Goal: Information Seeking & Learning: Learn about a topic

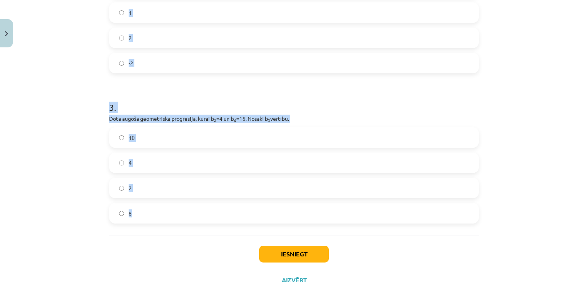
scroll to position [344, 0]
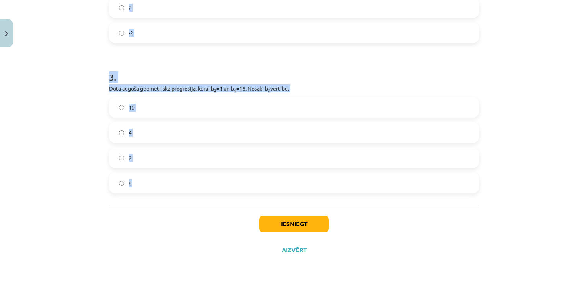
drag, startPoint x: 103, startPoint y: 53, endPoint x: 314, endPoint y: 181, distance: 247.1
copy form "1 . Aprēķini ģeometriskās progresijas nākamo locekli, ja b 1 = 7 un q=5. 12 35 …"
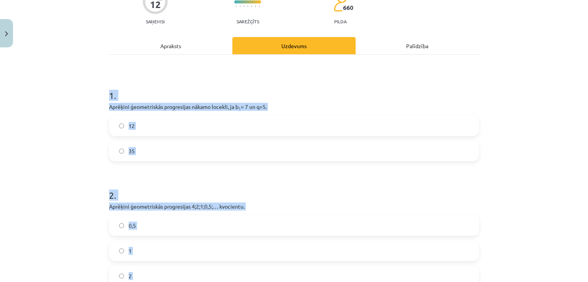
scroll to position [0, 0]
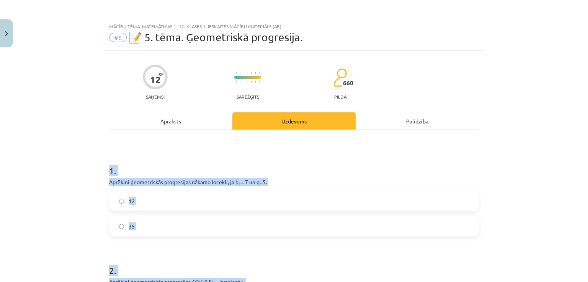
click at [38, 162] on div "Mācību tēma: Matemātikas i - 12. klases 1. ieskaites mācību materiāls (ab) #6 📝…" at bounding box center [294, 141] width 588 height 282
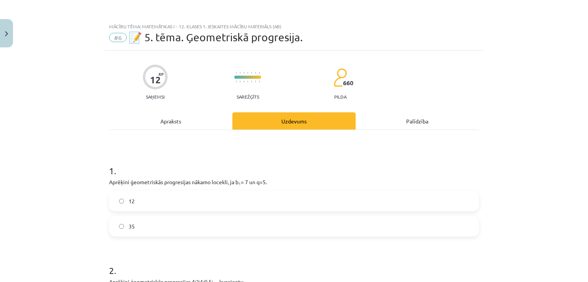
click at [162, 230] on label "35" at bounding box center [294, 226] width 368 height 19
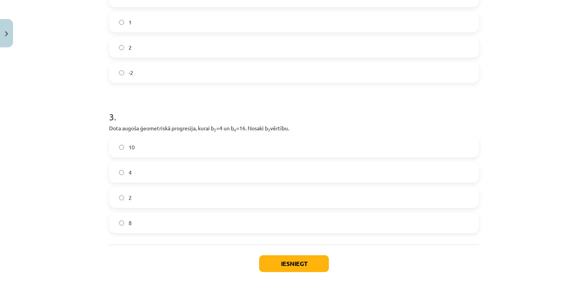
scroll to position [306, 0]
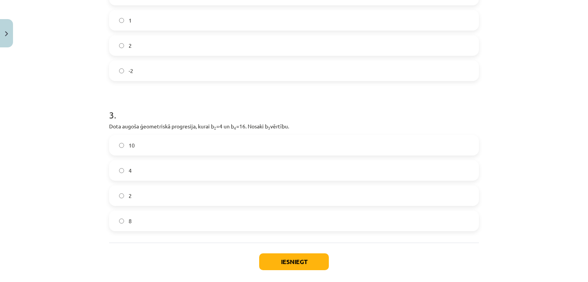
click at [164, 225] on label "8" at bounding box center [294, 221] width 368 height 19
click at [295, 262] on button "Iesniegt" at bounding box center [294, 262] width 70 height 17
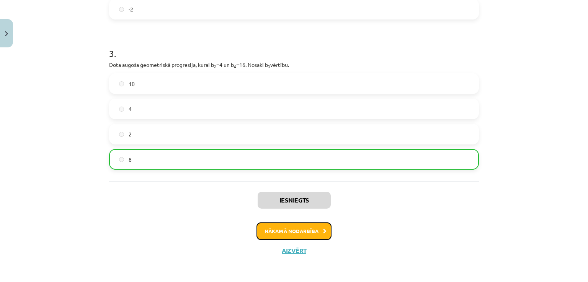
click at [302, 231] on button "Nākamā nodarbība" at bounding box center [293, 232] width 75 height 18
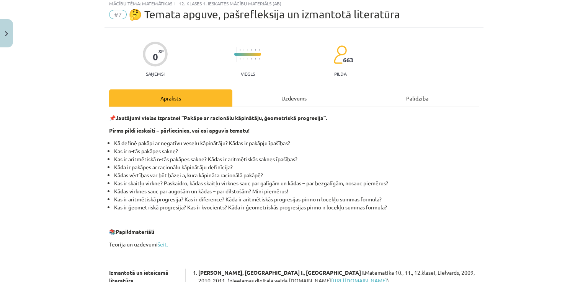
scroll to position [19, 0]
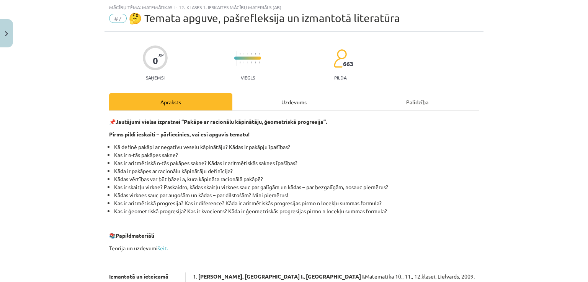
click at [275, 103] on div "Uzdevums" at bounding box center [293, 101] width 123 height 17
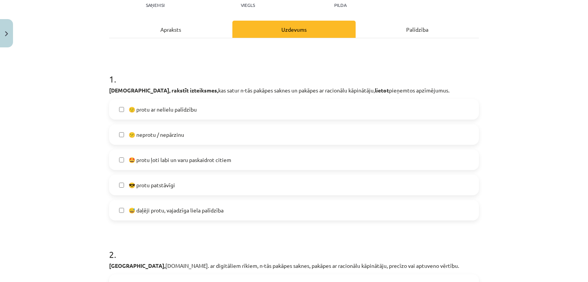
scroll to position [96, 0]
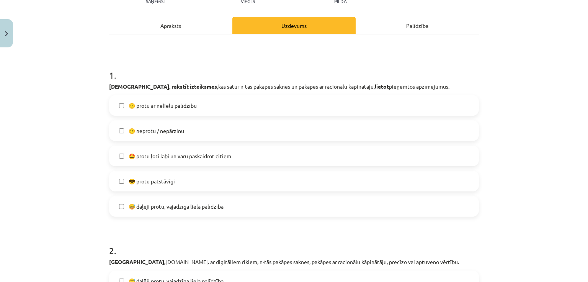
click at [163, 209] on span "😅 daļēji protu, vajadzīga liela palīdzība" at bounding box center [176, 207] width 95 height 8
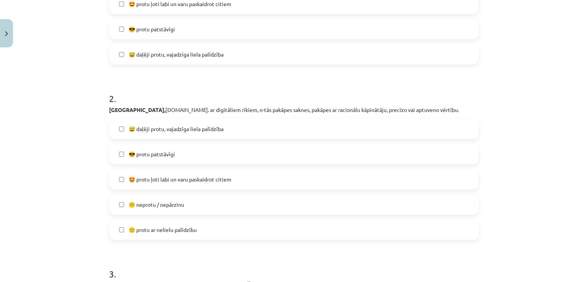
scroll to position [249, 0]
click at [147, 229] on span "🙂 protu ar nelielu palīdzību" at bounding box center [163, 229] width 68 height 8
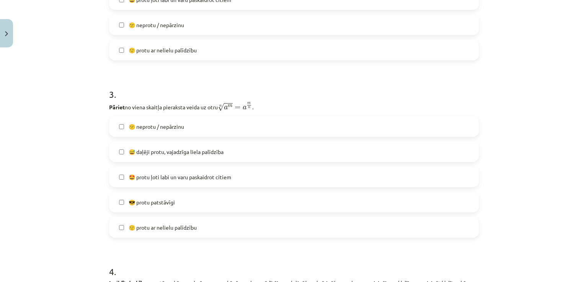
scroll to position [440, 0]
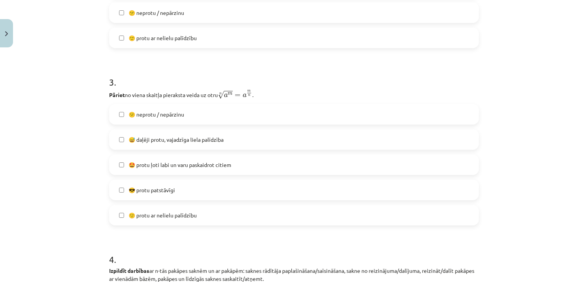
click at [142, 216] on span "🙂 protu ar nelielu palīdzību" at bounding box center [163, 216] width 68 height 8
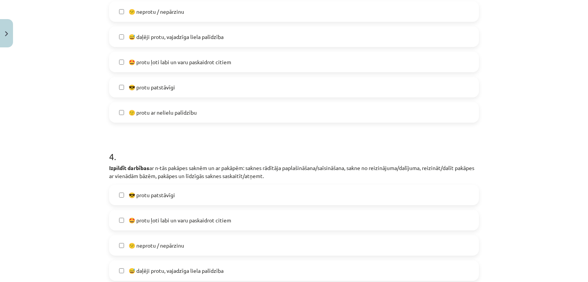
scroll to position [555, 0]
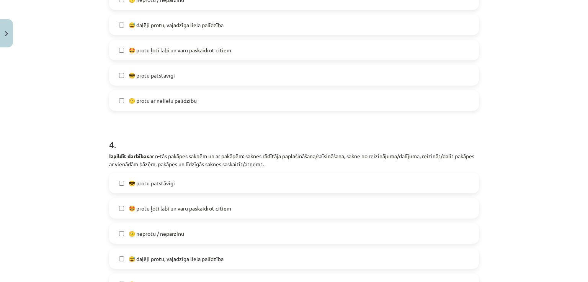
click at [166, 29] on label "😅 daļēji protu, vajadzīga liela palīdzība" at bounding box center [294, 24] width 368 height 19
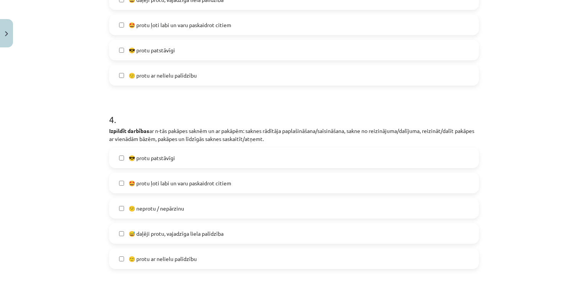
scroll to position [593, 0]
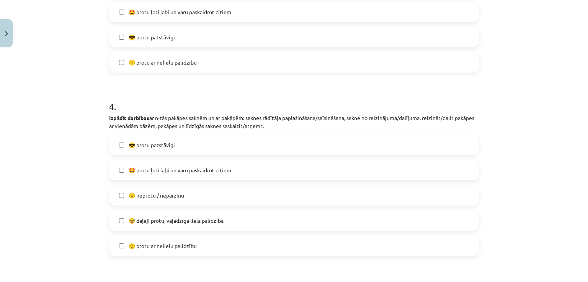
click at [155, 68] on label "🙂 protu ar nelielu palīdzību" at bounding box center [294, 62] width 368 height 19
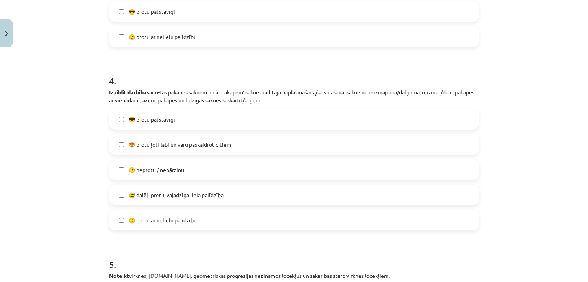
scroll to position [631, 0]
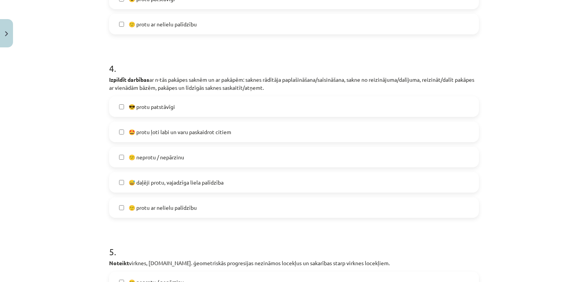
click at [145, 207] on span "🙂 protu ar nelielu palīdzību" at bounding box center [163, 208] width 68 height 8
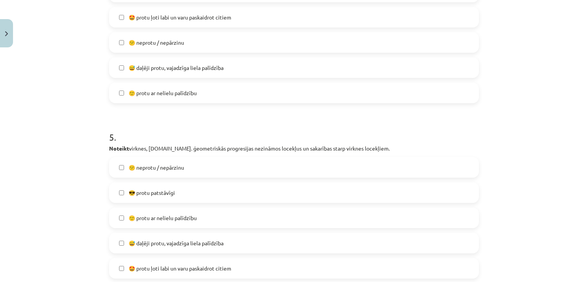
scroll to position [784, 0]
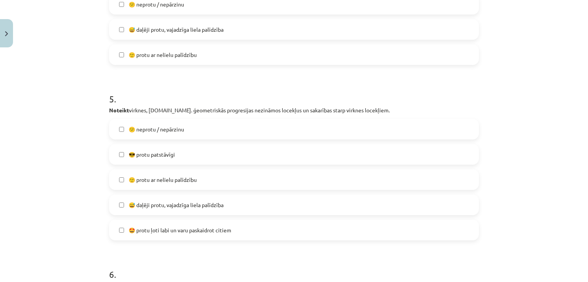
click at [142, 202] on span "😅 daļēji protu, vajadzīga liela palīdzība" at bounding box center [176, 205] width 95 height 8
click at [147, 201] on span "😅 daļēji protu, vajadzīga liela palīdzība" at bounding box center [176, 205] width 95 height 8
click at [155, 179] on span "🙂 protu ar nelielu palīdzību" at bounding box center [163, 180] width 68 height 8
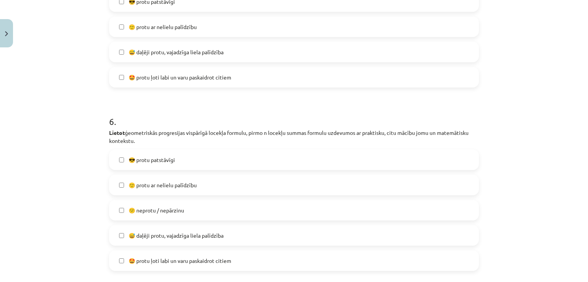
scroll to position [976, 0]
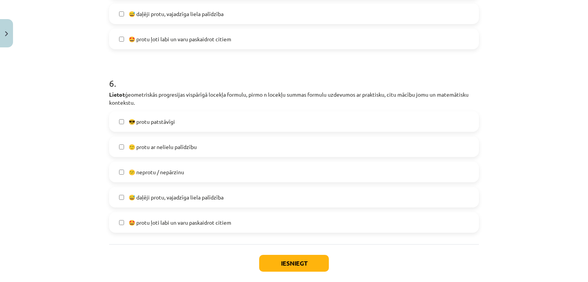
click at [150, 195] on span "😅 daļēji protu, vajadzīga liela palīdzība" at bounding box center [176, 198] width 95 height 8
click at [267, 259] on button "Iesniegt" at bounding box center [294, 263] width 70 height 17
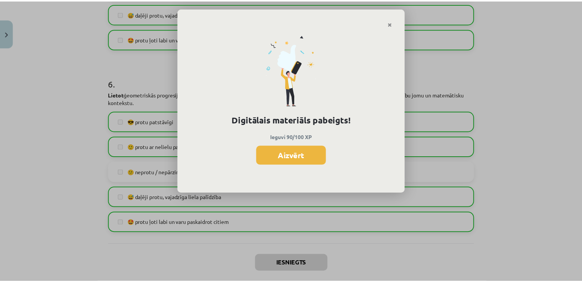
scroll to position [497, 0]
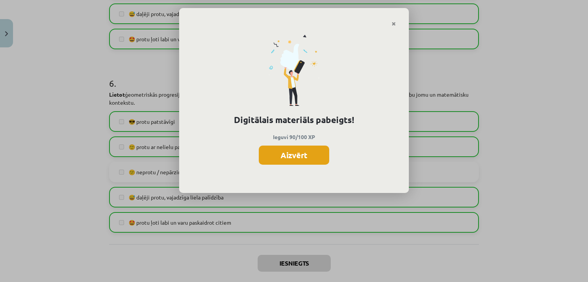
click at [279, 157] on button "Aizvērt" at bounding box center [294, 155] width 70 height 19
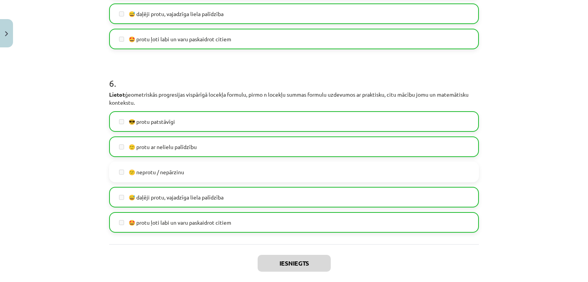
click at [15, 39] on div "Mācību tēma: Matemātikas i - 12. klases 1. ieskaites mācību materiāls (ab) #7 🤔…" at bounding box center [294, 141] width 588 height 282
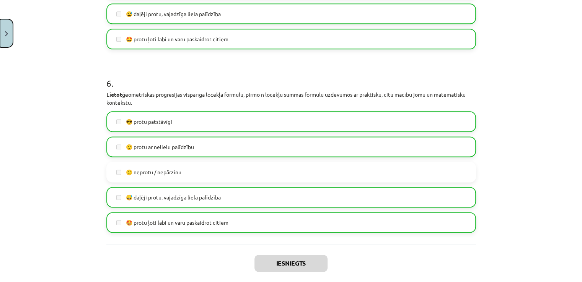
click at [7, 39] on button "Close" at bounding box center [6, 33] width 13 height 28
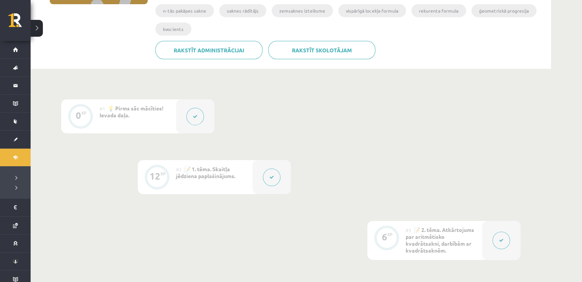
scroll to position [0, 0]
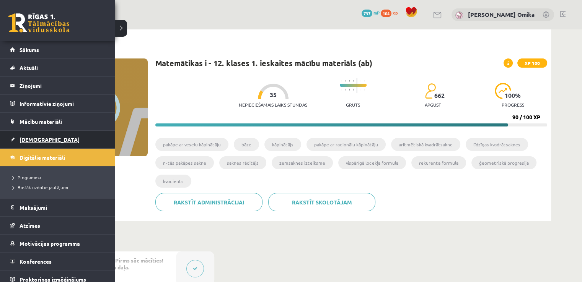
click at [24, 135] on link "[DEMOGRAPHIC_DATA]" at bounding box center [57, 140] width 95 height 18
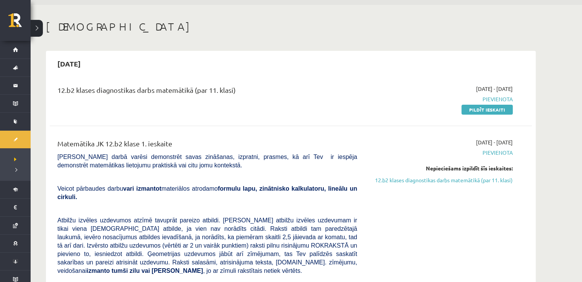
scroll to position [38, 0]
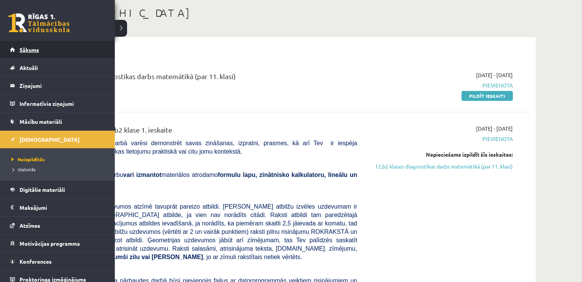
click at [30, 48] on span "Sākums" at bounding box center [30, 49] width 20 height 7
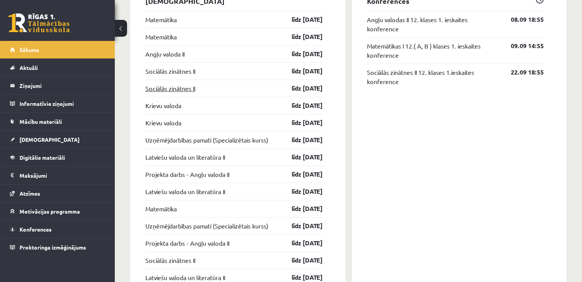
scroll to position [610, 0]
